Goal: Complete application form: Complete application form

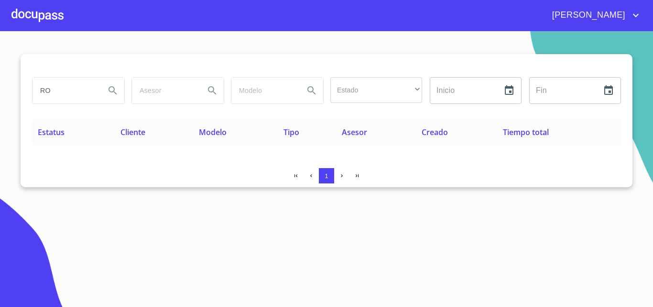
type input "R"
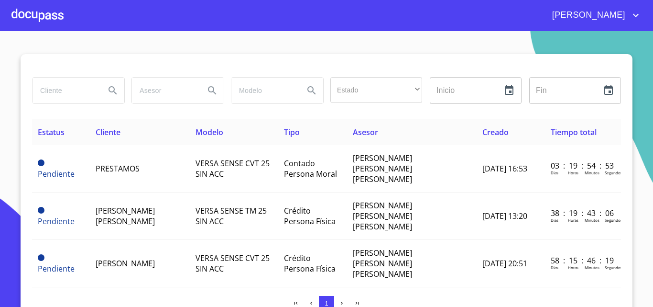
click at [18, 18] on div at bounding box center [37, 15] width 52 height 31
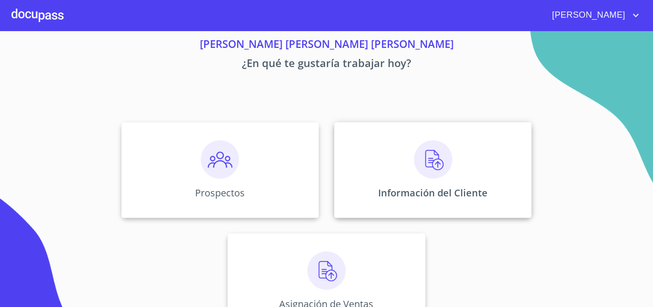
scroll to position [48, 0]
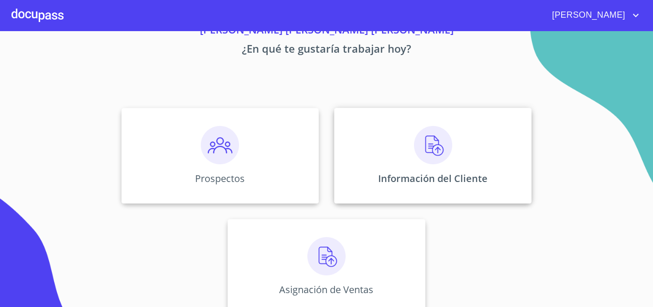
click at [401, 163] on div "Información del Cliente" at bounding box center [433, 156] width 198 height 96
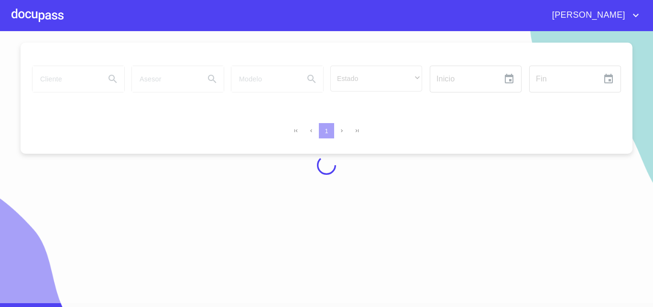
scroll to position [8, 0]
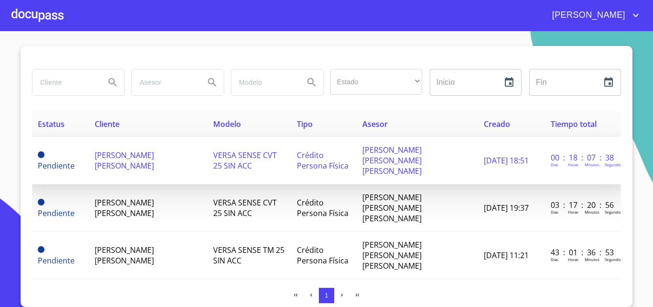
click at [213, 157] on span "VERSA SENSE CVT 25 SIN ACC" at bounding box center [245, 160] width 64 height 21
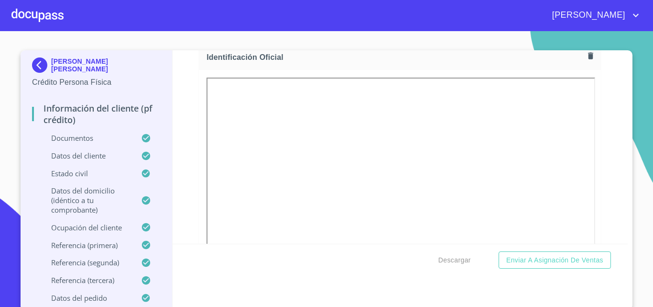
scroll to position [7, 0]
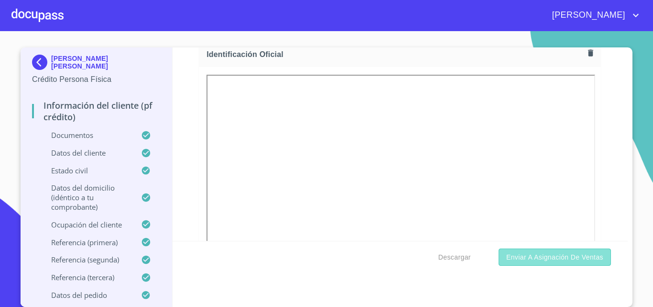
click at [520, 258] on span "Enviar a Asignación de Ventas" at bounding box center [555, 257] width 97 height 12
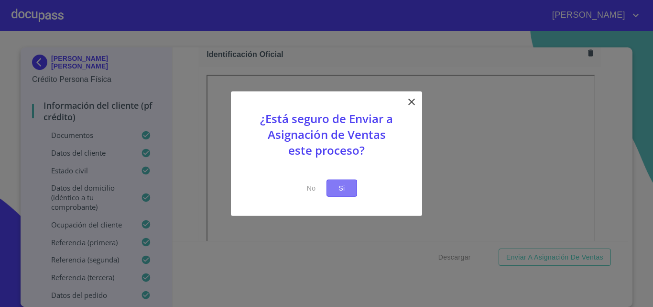
click at [351, 184] on button "Si" at bounding box center [342, 188] width 31 height 18
